Goal: Information Seeking & Learning: Learn about a topic

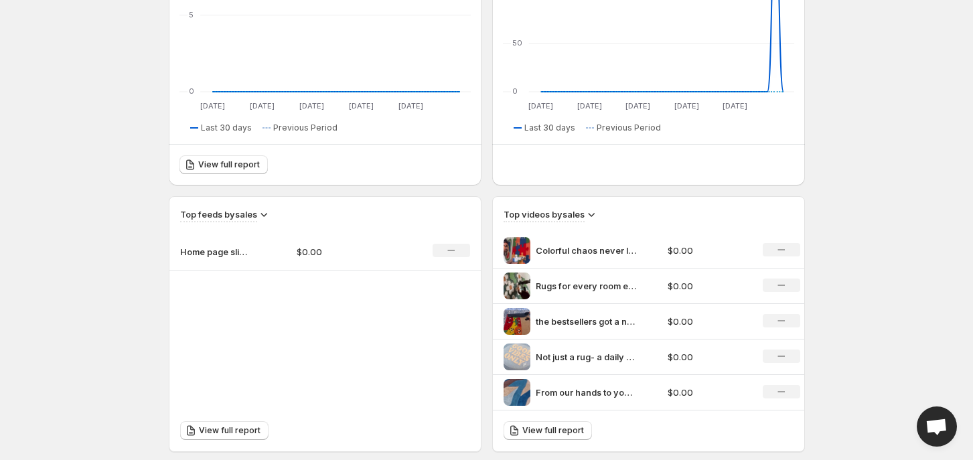
scroll to position [279, 0]
click at [947, 423] on span "Open chat" at bounding box center [937, 428] width 22 height 19
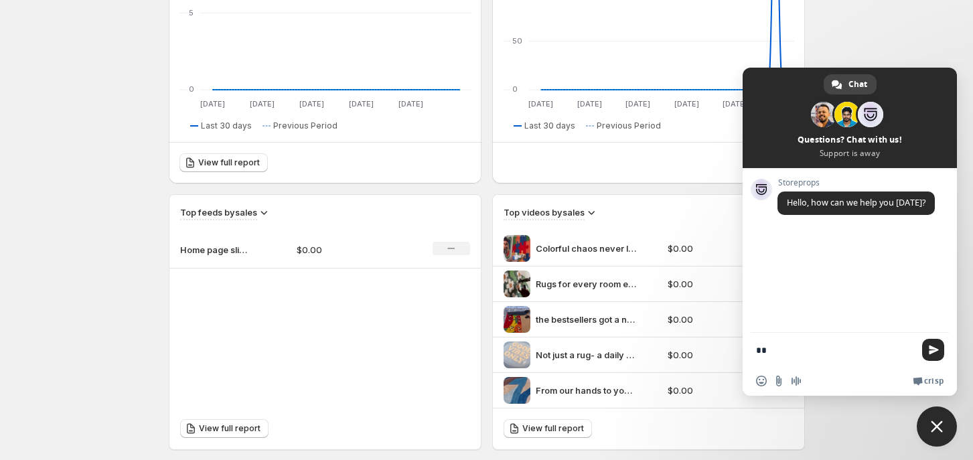
type textarea "***"
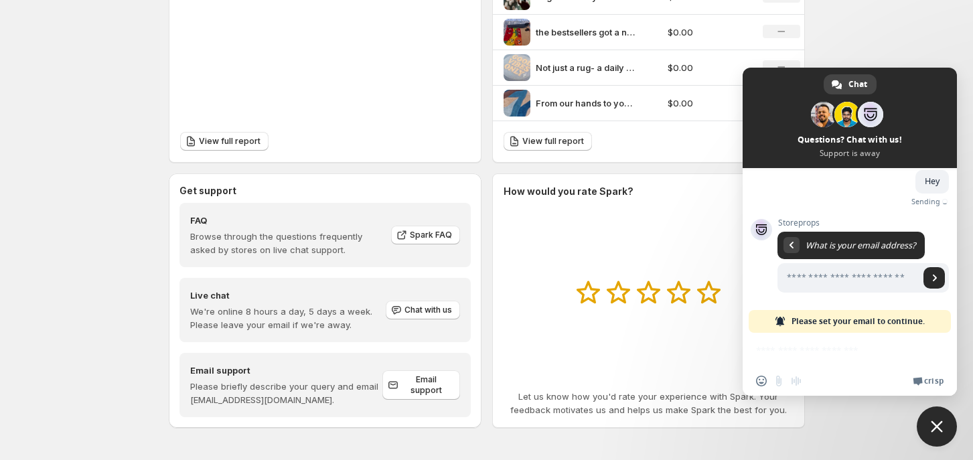
scroll to position [64, 0]
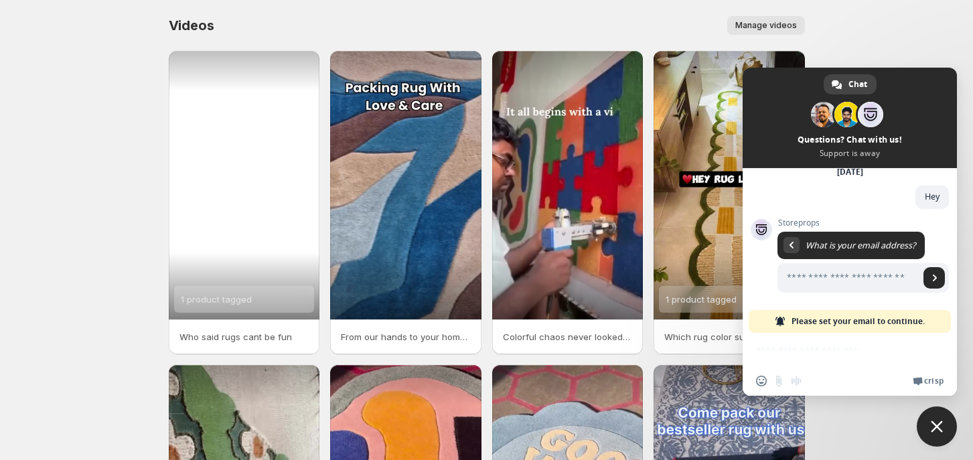
click at [206, 292] on div "1 product tagged" at bounding box center [216, 299] width 71 height 27
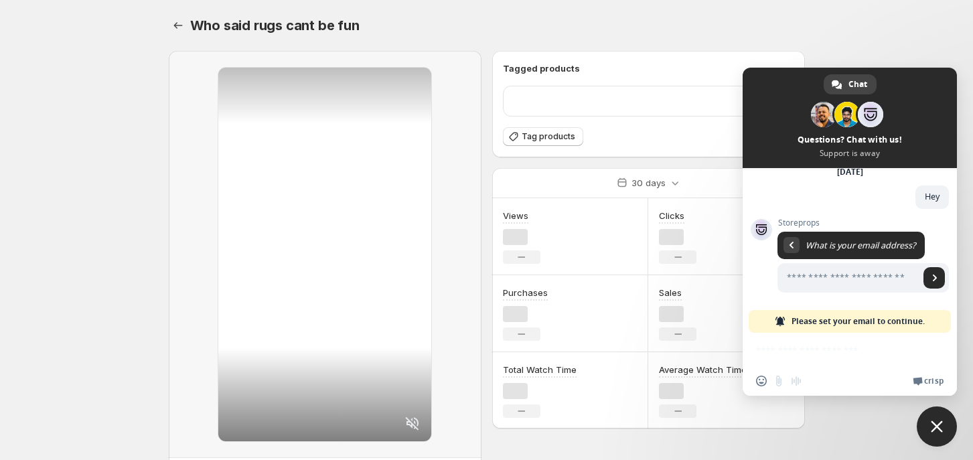
click at [206, 292] on div at bounding box center [325, 254] width 313 height 407
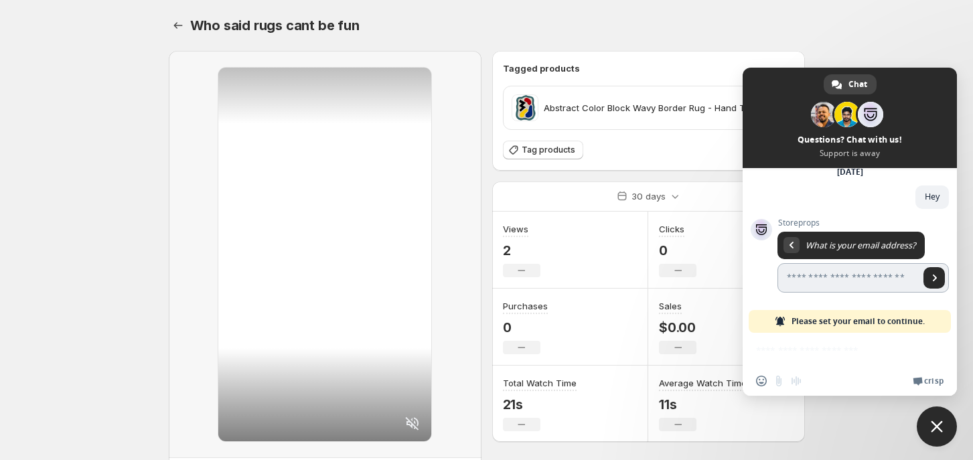
click at [841, 276] on input "Enter your email address..." at bounding box center [849, 277] width 142 height 29
type input "**********"
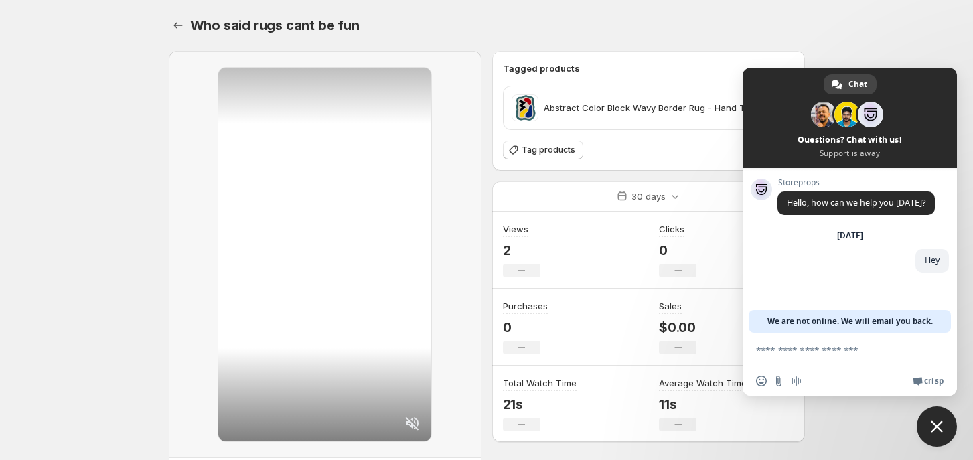
scroll to position [0, 0]
click at [949, 435] on span "Close chat" at bounding box center [937, 427] width 40 height 40
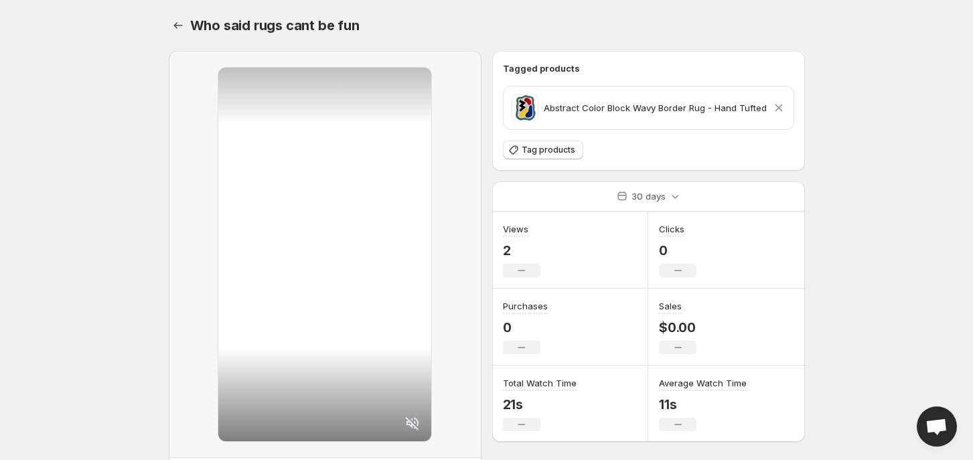
click at [776, 104] on icon at bounding box center [778, 107] width 13 height 13
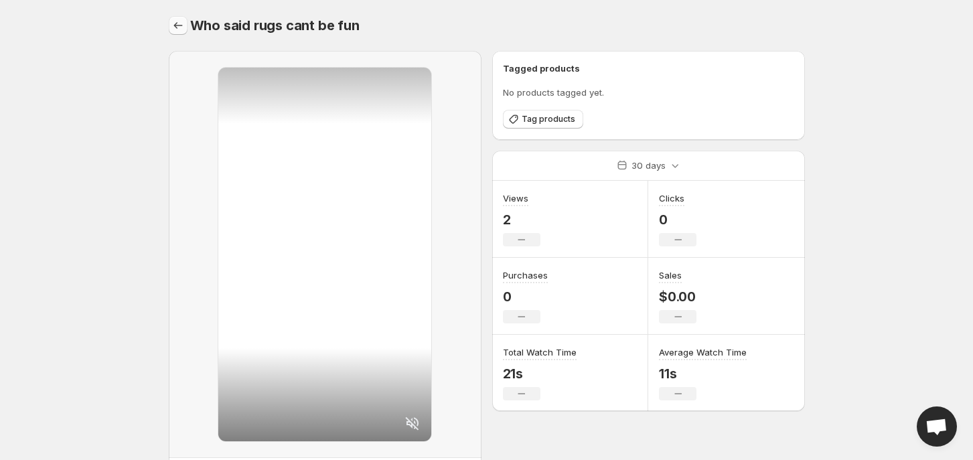
click at [174, 31] on icon "Settings" at bounding box center [177, 25] width 13 height 13
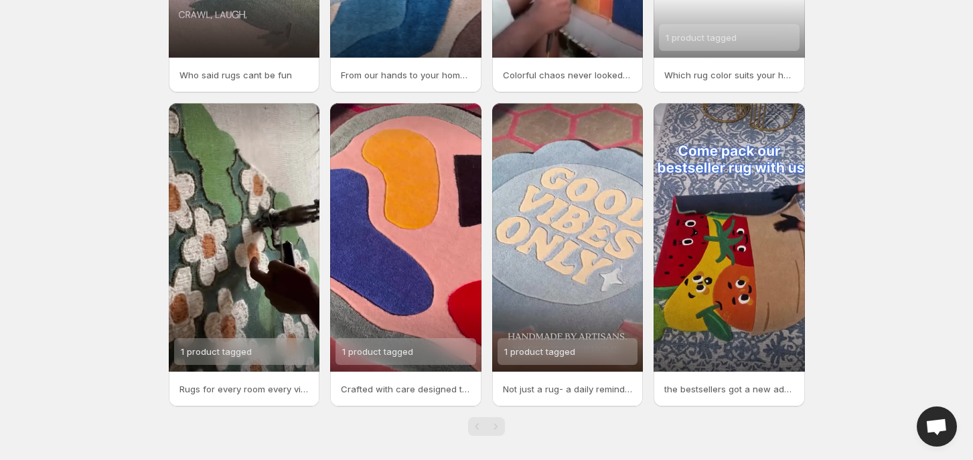
scroll to position [269, 0]
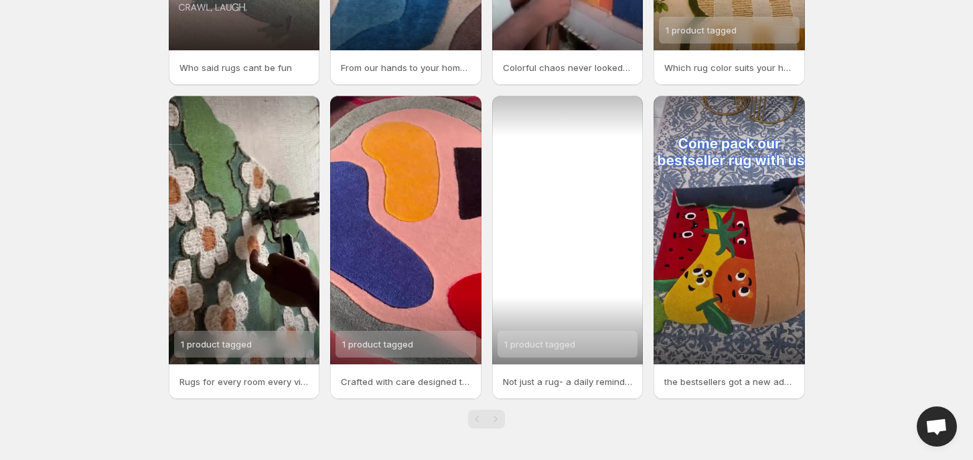
click at [581, 346] on div "1 product tagged" at bounding box center [568, 344] width 141 height 27
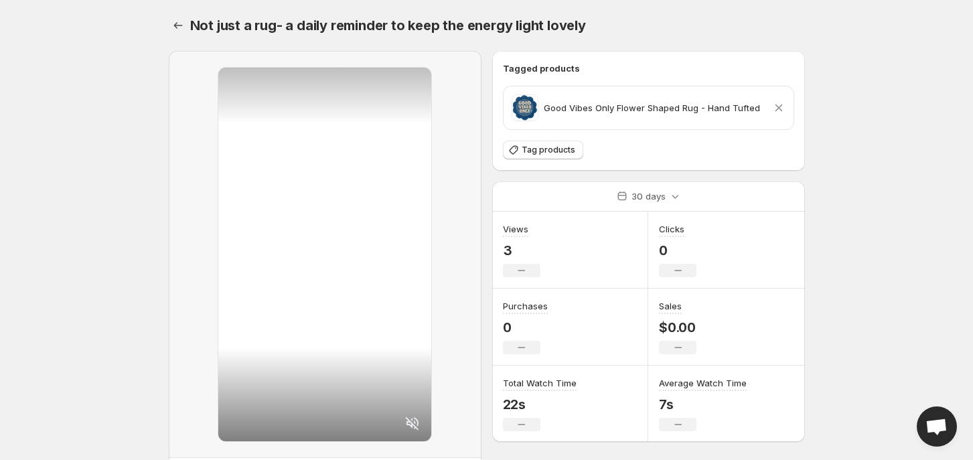
click at [780, 105] on icon at bounding box center [778, 107] width 13 height 13
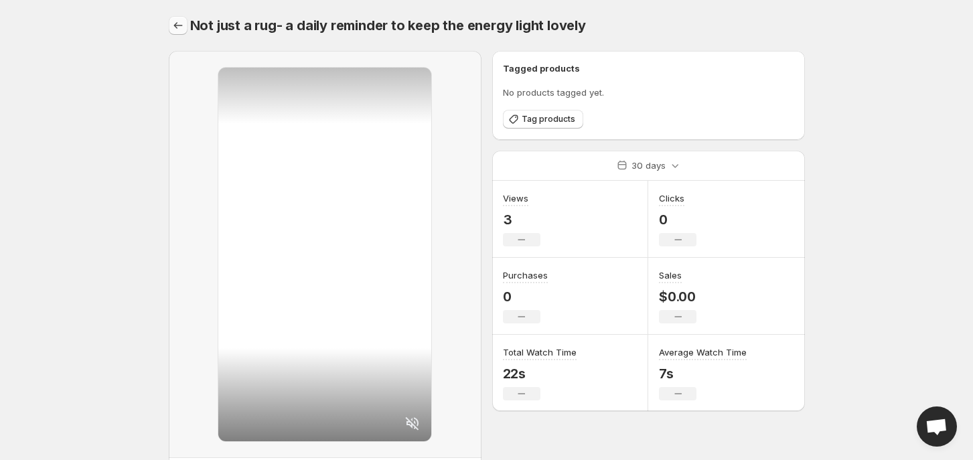
click at [182, 19] on icon "Settings" at bounding box center [177, 25] width 13 height 13
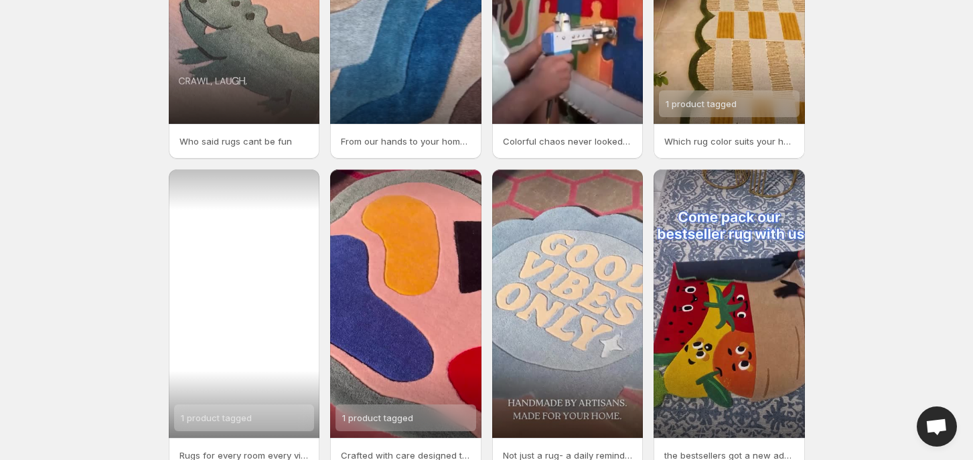
scroll to position [199, 0]
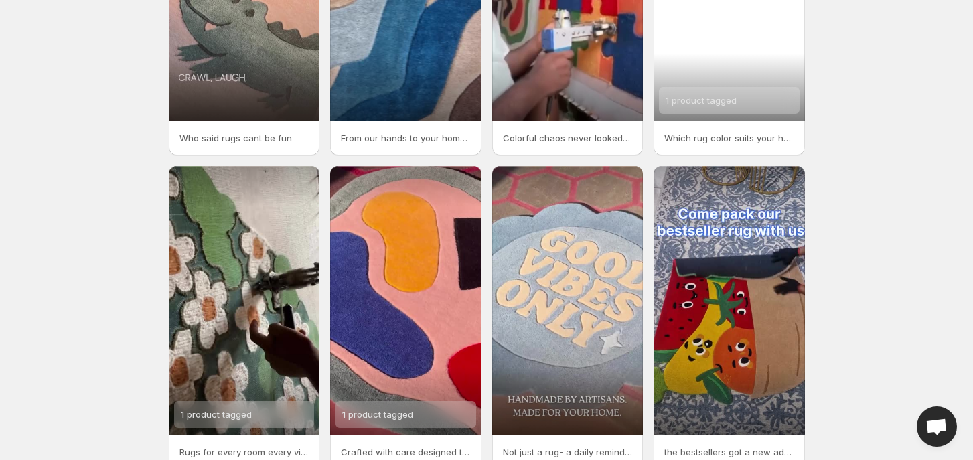
click at [749, 101] on div "1 product tagged" at bounding box center [729, 100] width 141 height 27
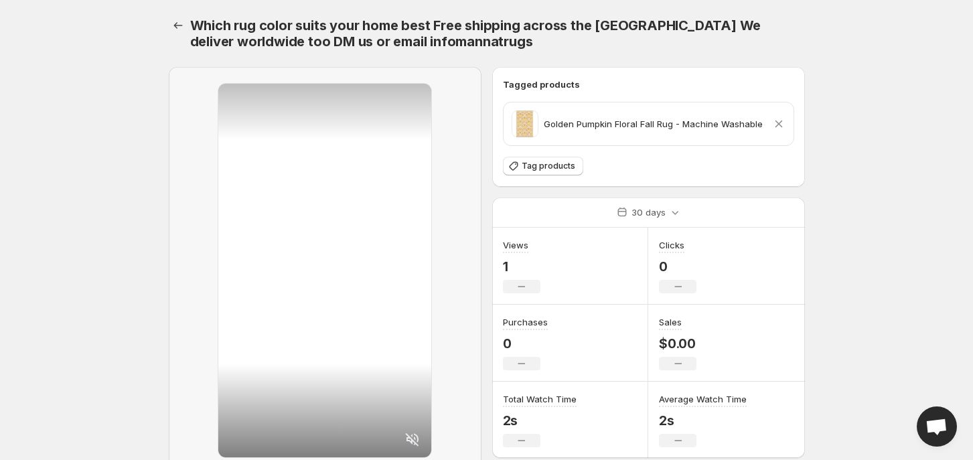
click at [779, 114] on div "Golden Pumpkin Floral Fall Rug - Machine Washable Remove product" at bounding box center [649, 124] width 274 height 27
click at [780, 121] on icon at bounding box center [778, 123] width 13 height 13
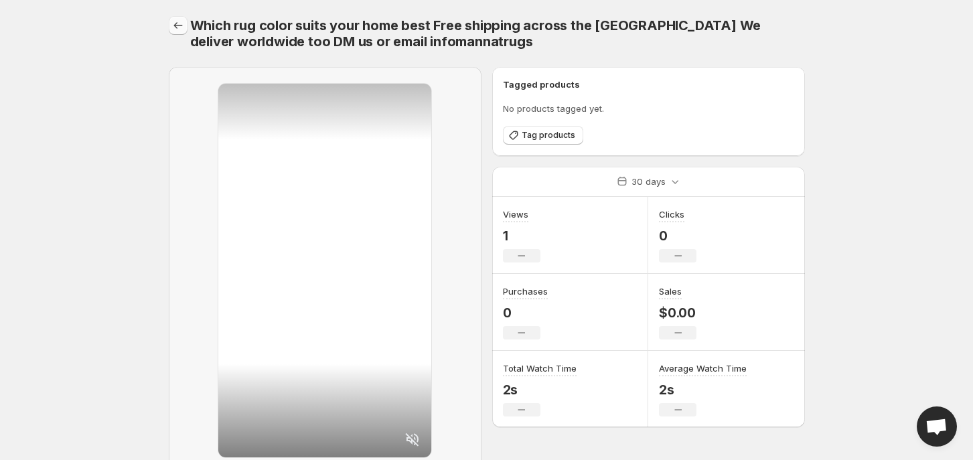
click at [171, 26] on icon "Settings" at bounding box center [177, 25] width 13 height 13
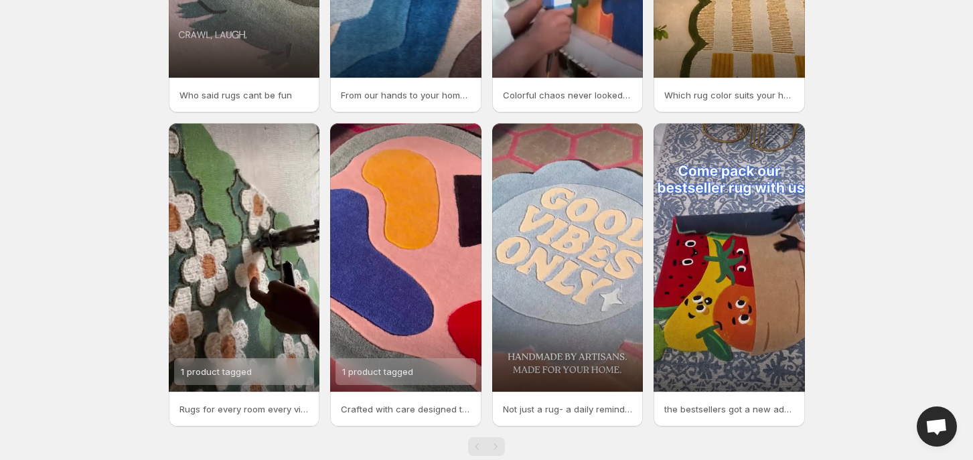
scroll to position [269, 0]
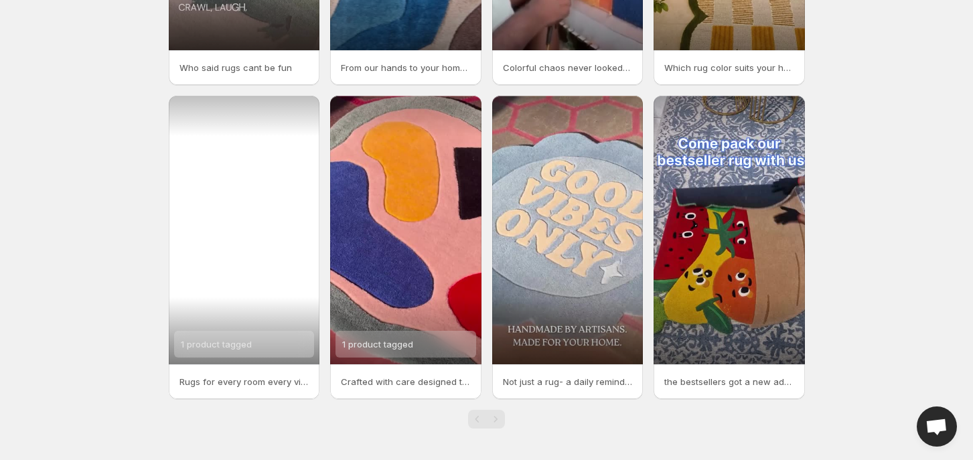
click at [224, 345] on span "1 product tagged" at bounding box center [216, 344] width 71 height 11
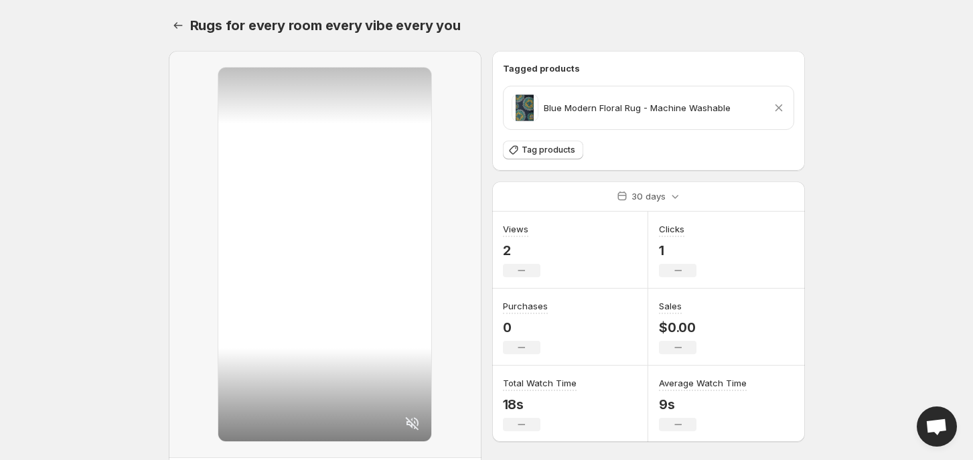
click at [781, 108] on icon at bounding box center [778, 107] width 13 height 13
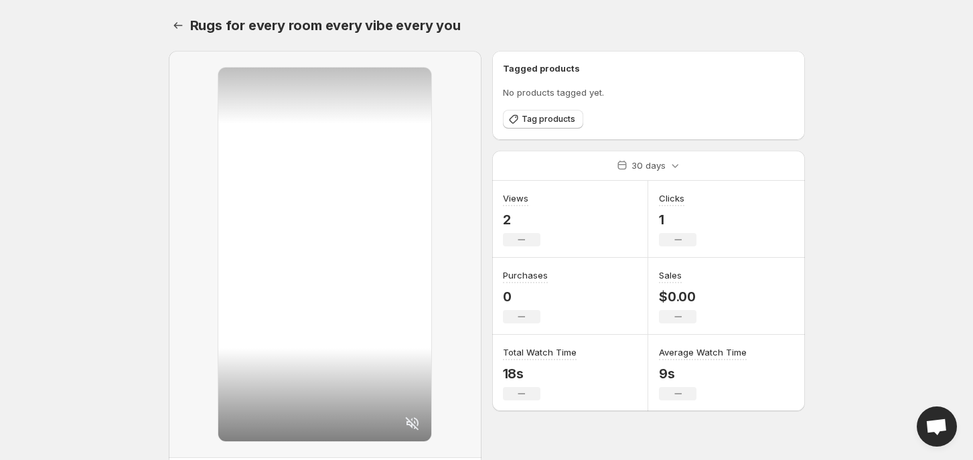
click at [161, 19] on div "Rugs for every room every vibe every you. This page is ready Rugs for every roo…" at bounding box center [487, 270] width 669 height 541
click at [177, 24] on icon "Settings" at bounding box center [177, 25] width 13 height 13
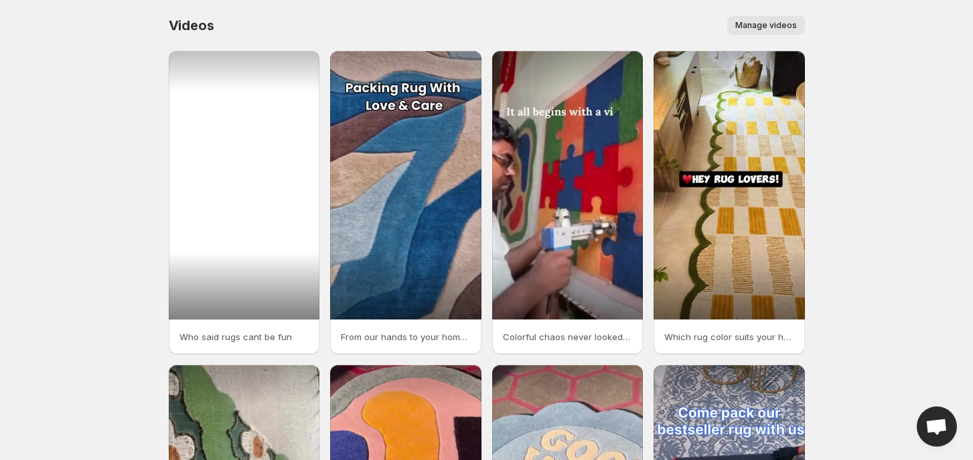
scroll to position [269, 0]
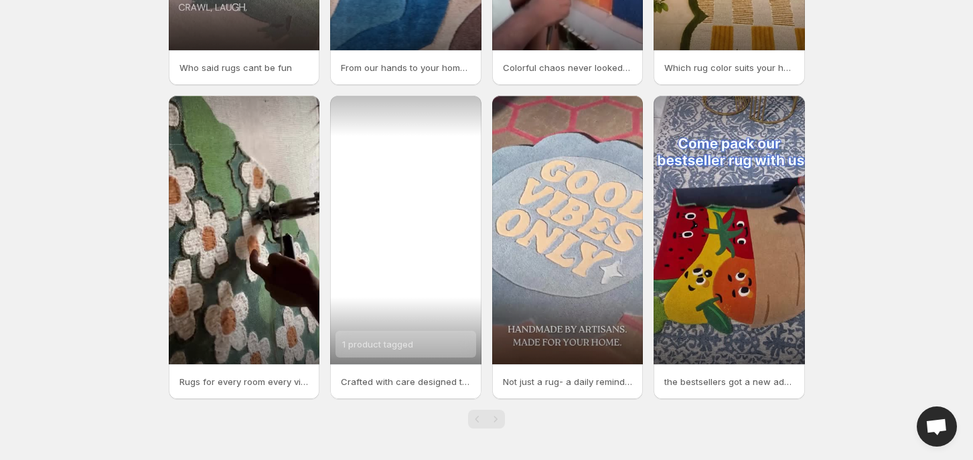
click at [423, 344] on div "1 product tagged" at bounding box center [406, 344] width 141 height 27
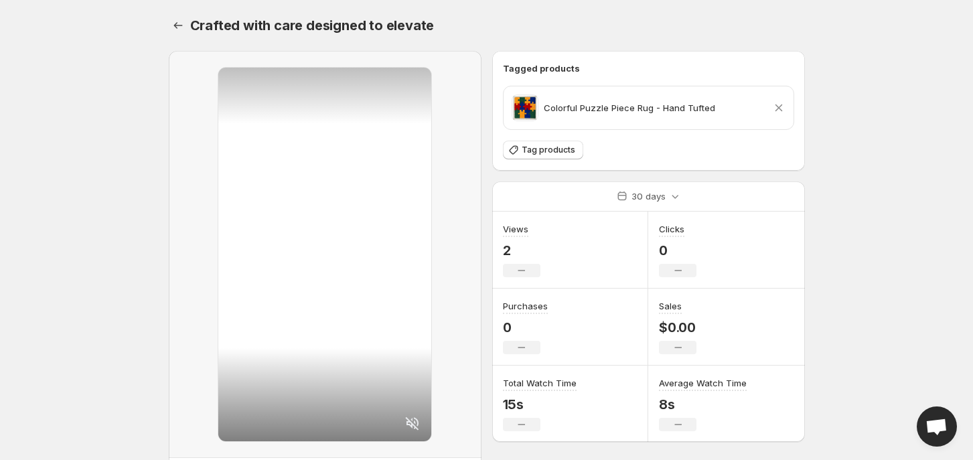
click at [772, 106] on icon at bounding box center [778, 107] width 13 height 13
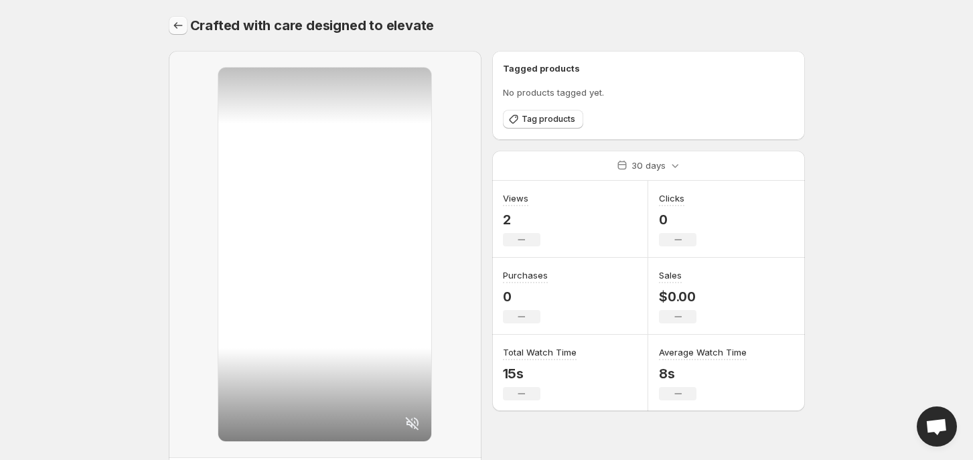
click at [175, 27] on icon "Settings" at bounding box center [178, 25] width 9 height 7
